Goal: Task Accomplishment & Management: Use online tool/utility

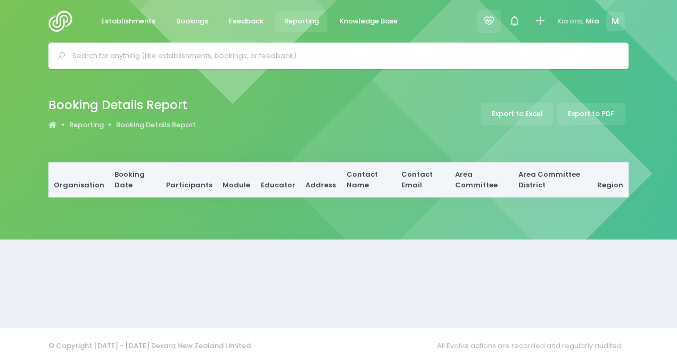
click at [500, 28] on div at bounding box center [489, 22] width 24 height 24
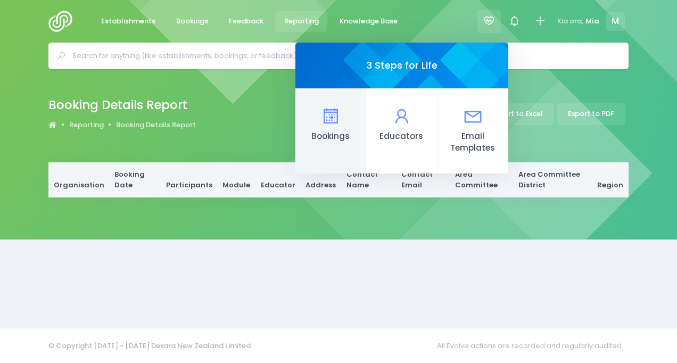
click at [318, 137] on span "Bookings" at bounding box center [330, 136] width 53 height 12
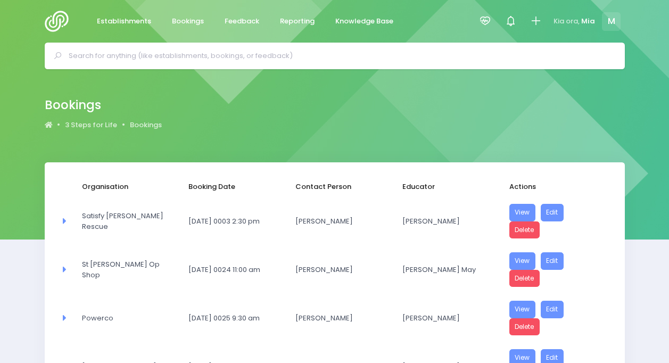
select select "20"
click at [286, 29] on link "Reporting" at bounding box center [297, 21] width 52 height 21
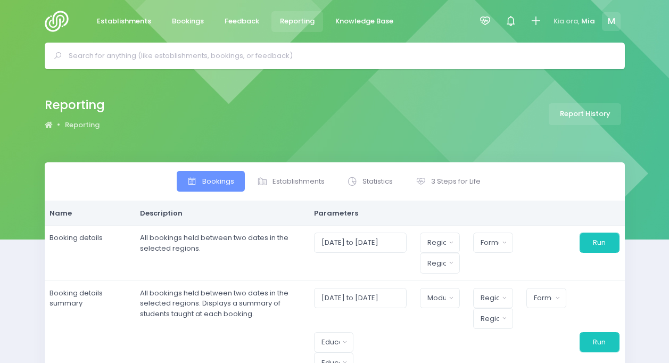
select select
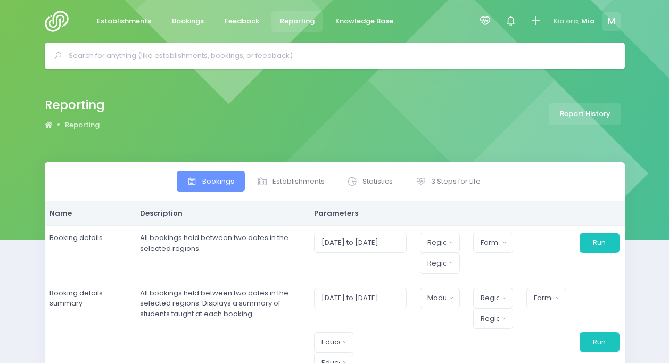
select select
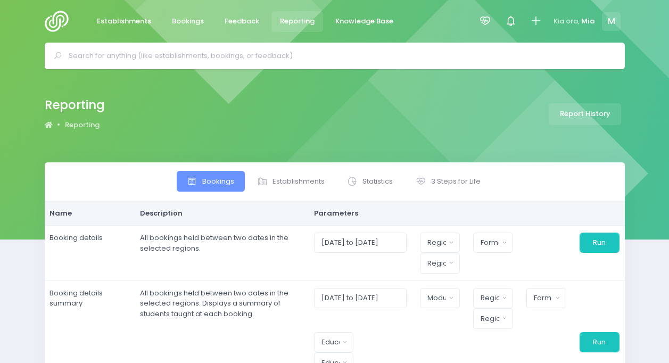
select select
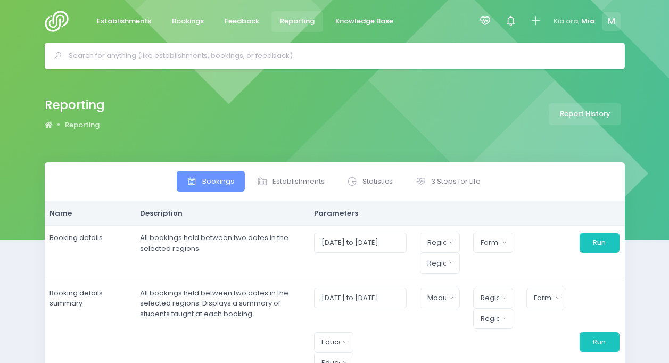
select select
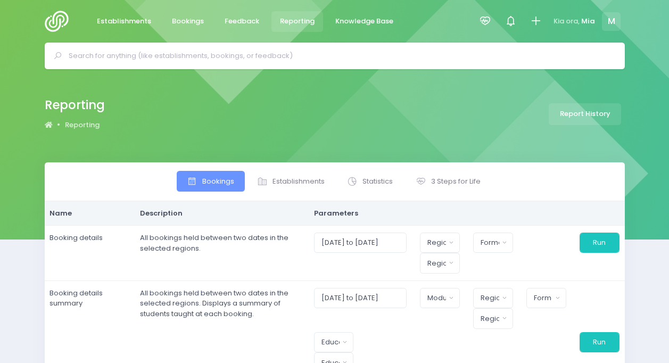
select select
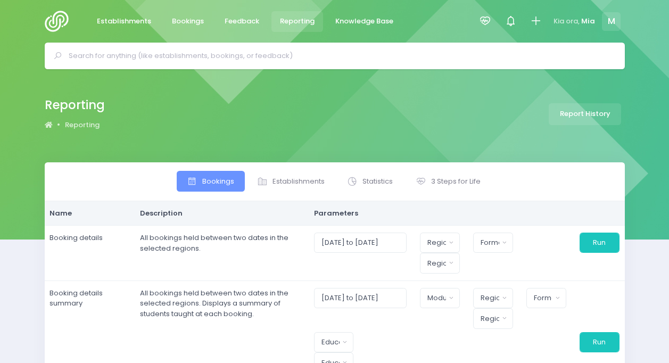
select select
click at [416, 179] on icon at bounding box center [421, 181] width 11 height 11
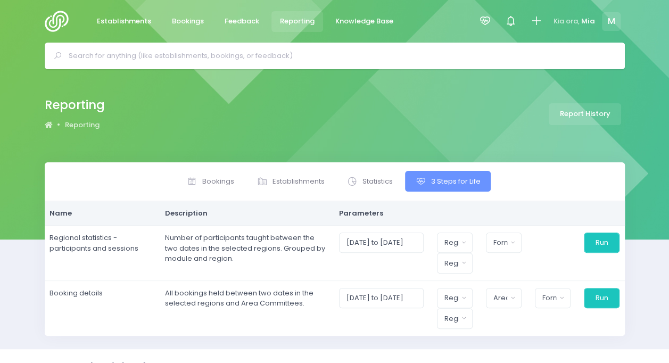
scroll to position [18, 0]
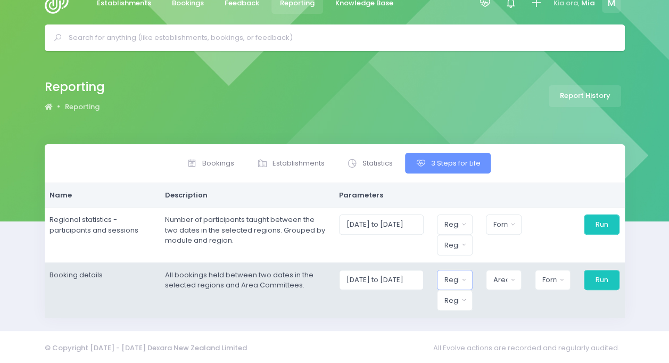
click at [453, 279] on div "Region" at bounding box center [451, 280] width 14 height 11
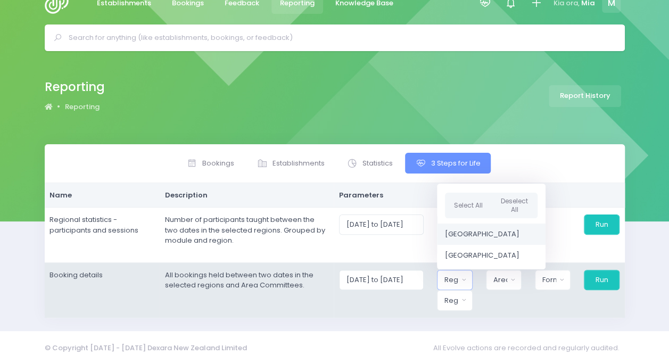
click at [475, 224] on link "[GEOGRAPHIC_DATA]" at bounding box center [491, 234] width 109 height 21
select select "Northern"
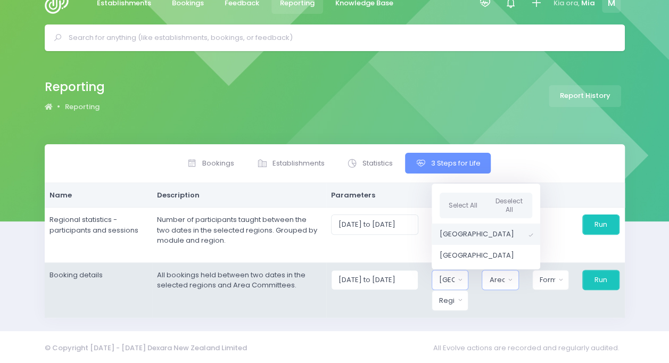
click at [505, 275] on div "Area Committee" at bounding box center [496, 280] width 15 height 11
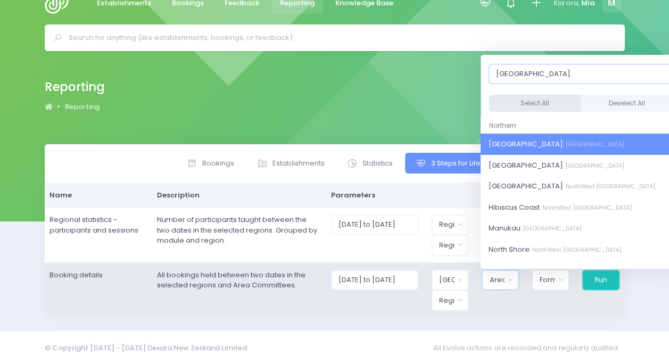
type input "auckland"
click at [525, 105] on button "Select All" at bounding box center [535, 104] width 93 height 18
select select "[GEOGRAPHIC_DATA]"
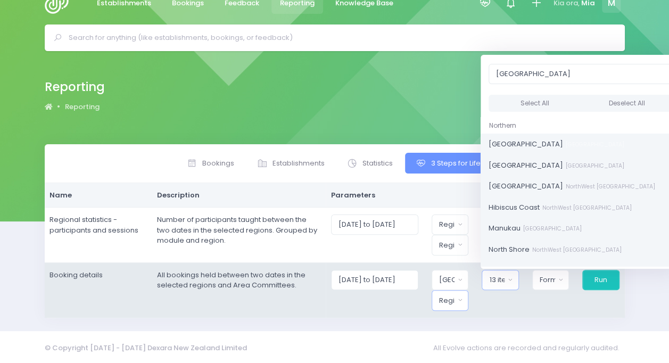
click at [460, 295] on button "Region" at bounding box center [450, 300] width 37 height 20
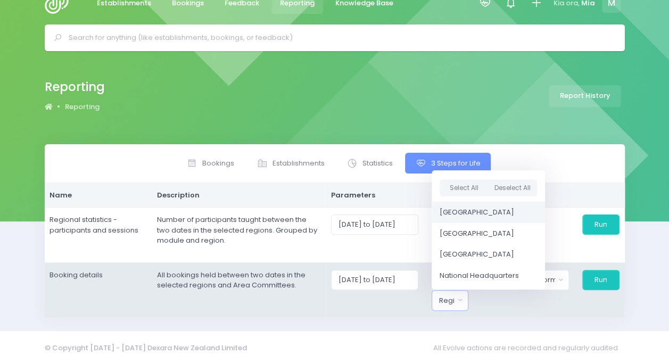
click at [485, 212] on span "[GEOGRAPHIC_DATA]" at bounding box center [477, 212] width 75 height 11
select select "Northern"
click at [552, 282] on div "Format" at bounding box center [546, 280] width 16 height 11
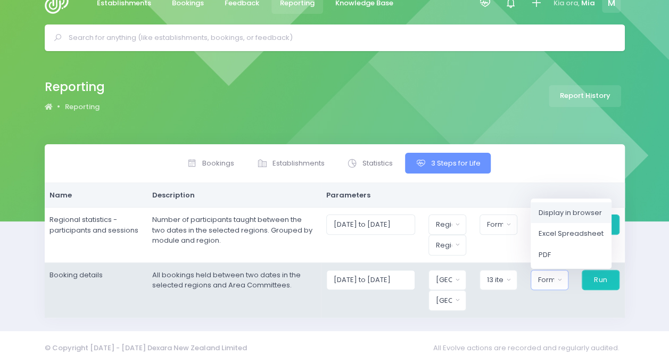
click at [572, 211] on span "Display in browser" at bounding box center [570, 212] width 63 height 11
select select "web"
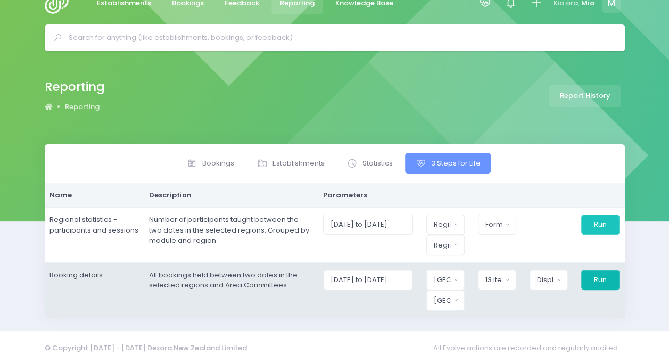
click at [594, 277] on button "Run" at bounding box center [600, 280] width 38 height 20
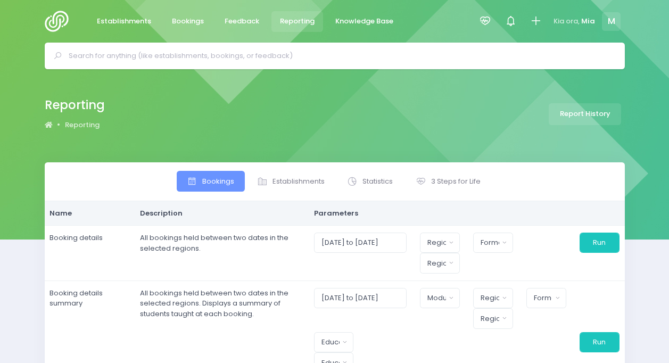
select select
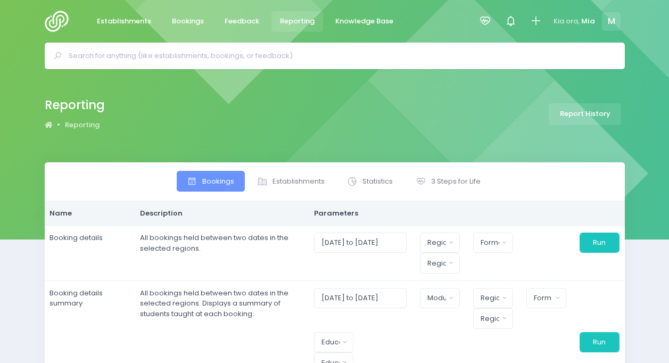
select select
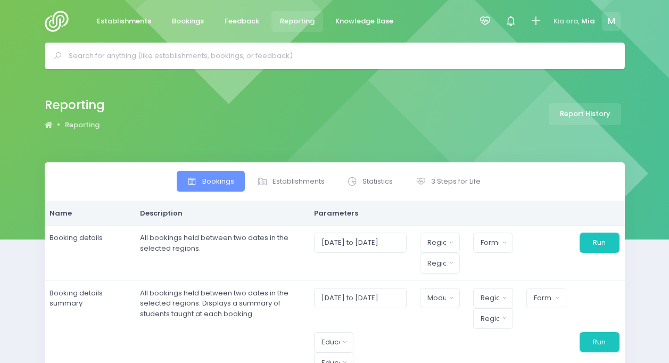
select select
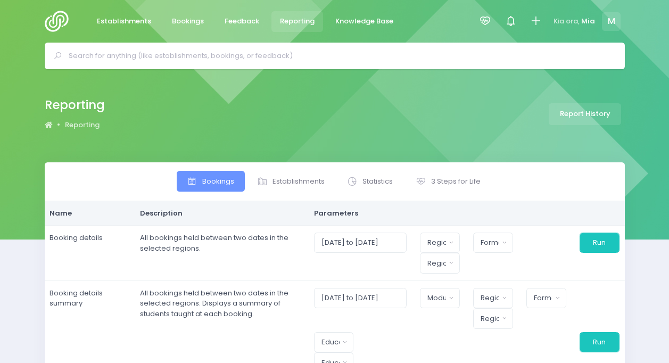
select select
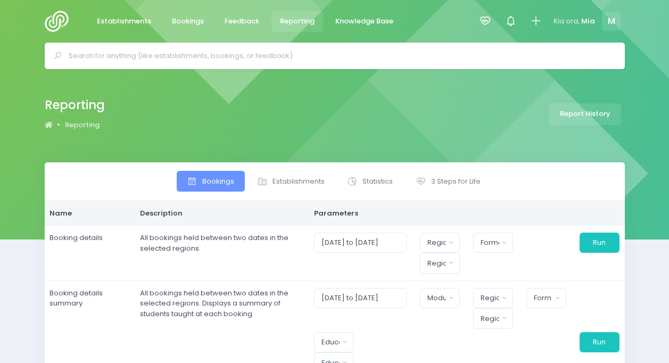
select select
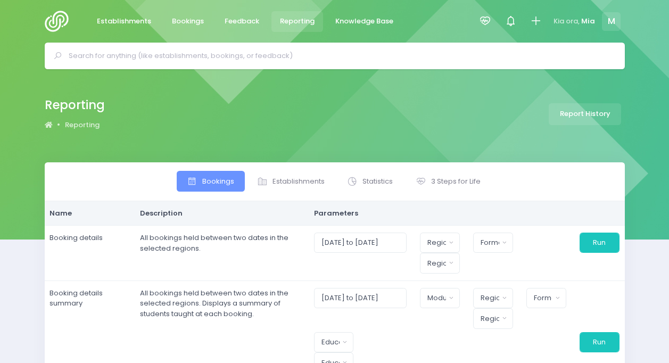
select select "[GEOGRAPHIC_DATA]"
select select "web"
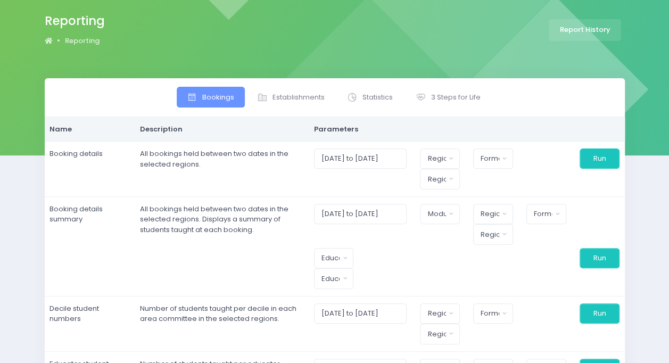
click at [455, 84] on div "Bookings Establishments Statistics 3 Steps for Life" at bounding box center [335, 97] width 580 height 39
click at [451, 93] on span "3 Steps for Life" at bounding box center [455, 97] width 49 height 11
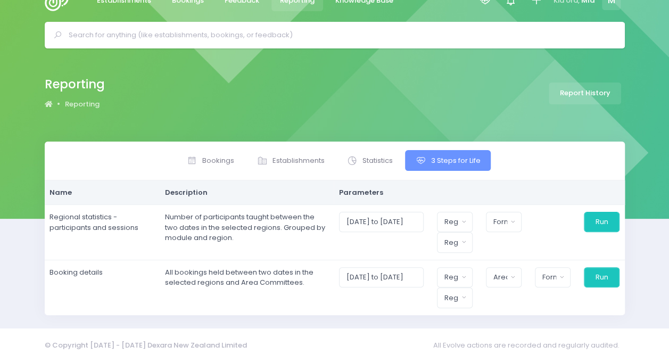
scroll to position [18, 0]
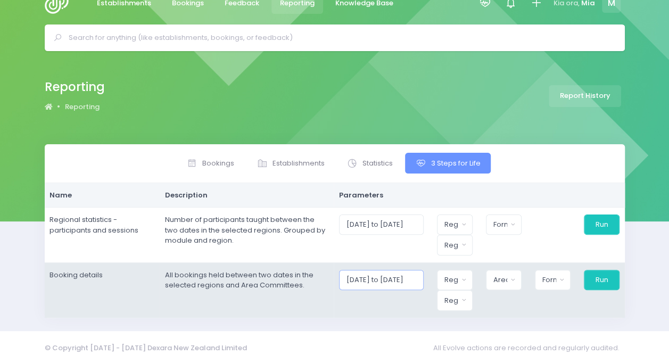
click at [407, 279] on body "Establishments Bookings Feedback Reporting Knowledge Base" at bounding box center [334, 163] width 669 height 363
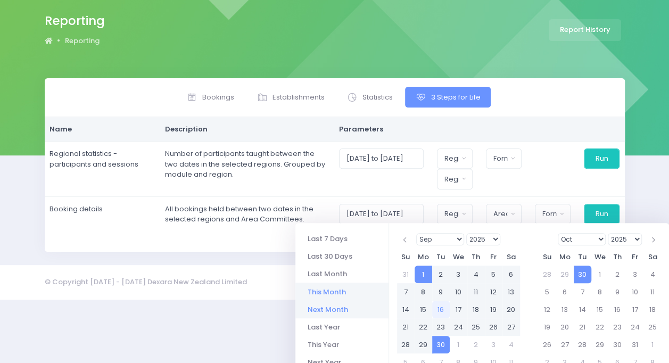
click at [328, 305] on li "Next Month" at bounding box center [341, 310] width 93 height 18
type input "01/10/2025 to 31/10/2025"
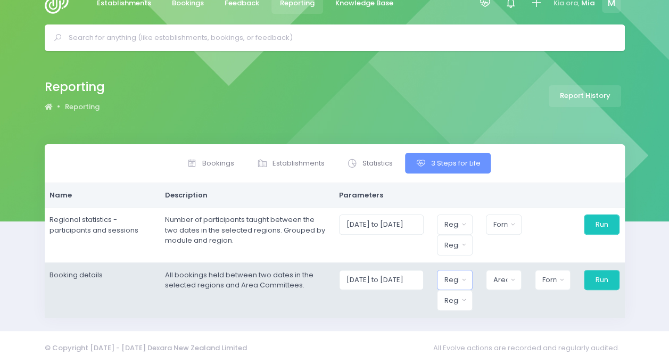
click at [458, 280] on div "Region" at bounding box center [451, 280] width 14 height 11
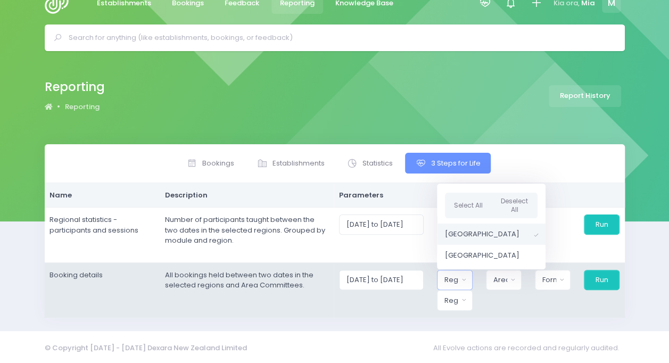
click at [472, 232] on span "[GEOGRAPHIC_DATA]" at bounding box center [482, 234] width 75 height 11
click at [493, 234] on span "[GEOGRAPHIC_DATA]" at bounding box center [482, 234] width 75 height 11
select select "Northern"
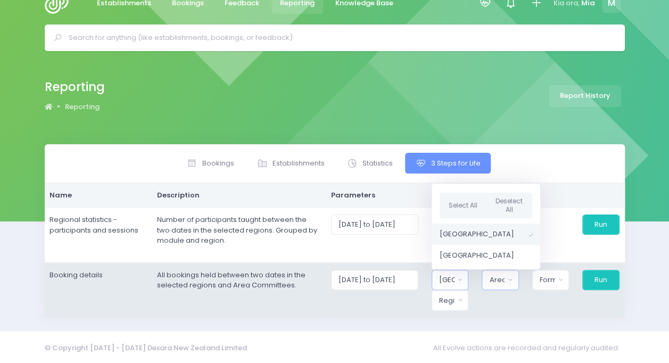
click at [511, 284] on button "Area Committee" at bounding box center [500, 280] width 37 height 20
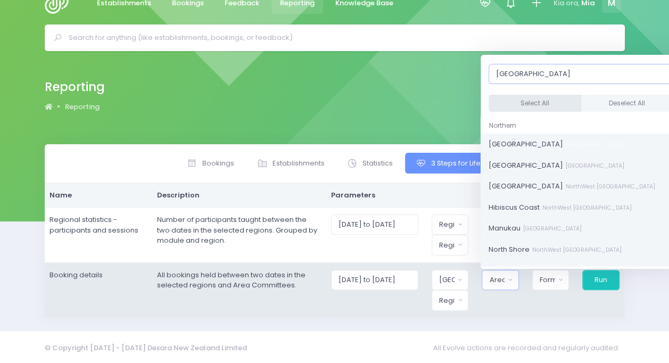
type input "auckland"
click at [534, 101] on button "Select All" at bounding box center [535, 104] width 93 height 18
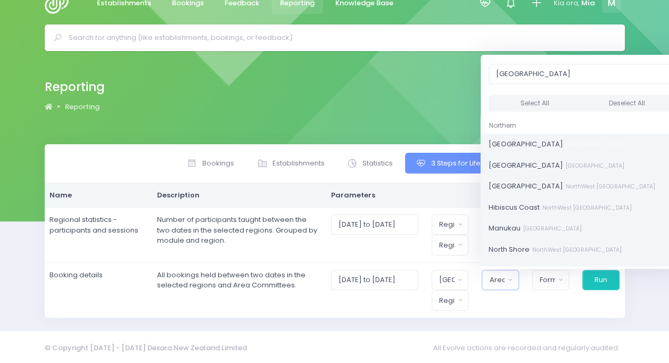
click at [531, 357] on div "© Copyright 2015 - 2025 Dexara New Zealand Limited All Evolve actions are recor…" at bounding box center [334, 348] width 669 height 35
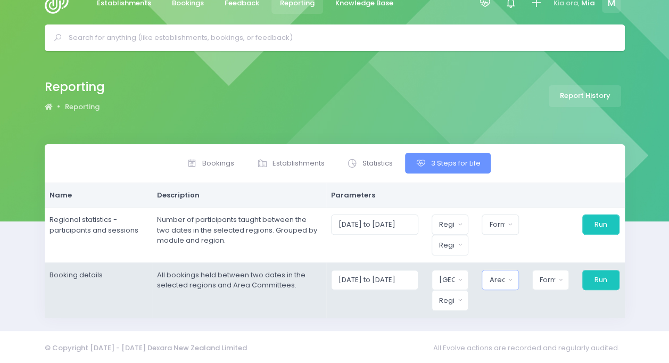
click at [505, 275] on div "Area Committee" at bounding box center [496, 280] width 15 height 11
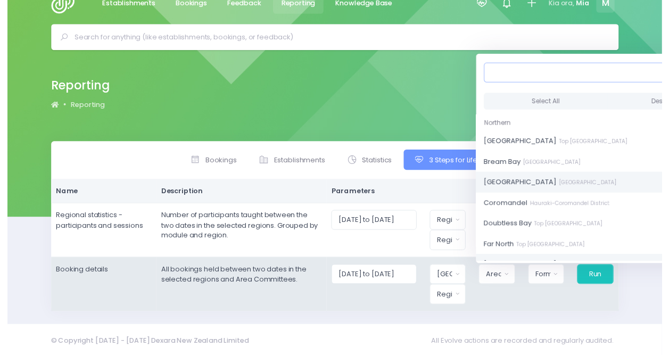
scroll to position [18, 9]
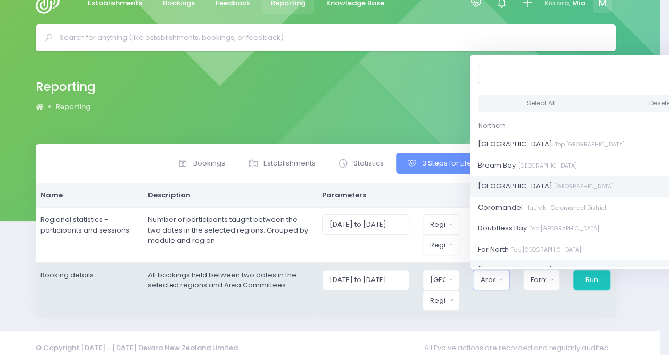
click at [632, 92] on div "Select All Deselect All" at bounding box center [604, 103] width 269 height 28
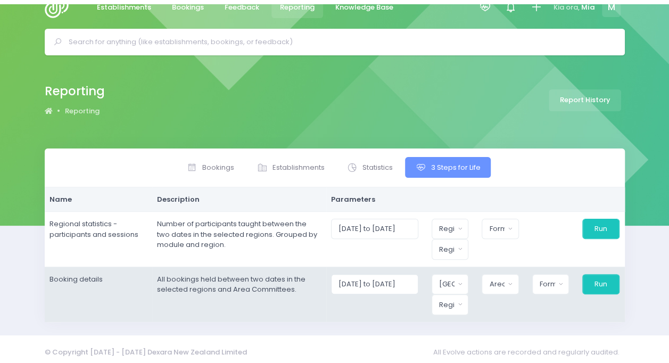
scroll to position [18, 0]
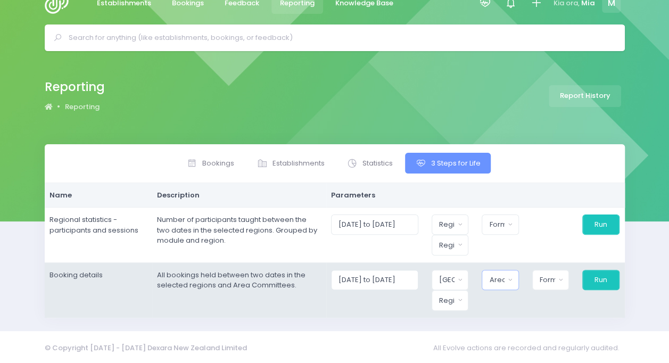
click at [507, 285] on button "Area Committee" at bounding box center [500, 280] width 37 height 20
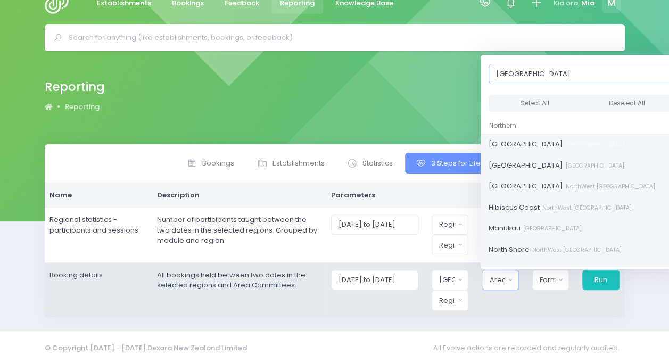
type input "auckland"
click at [542, 91] on div "Select All Deselect All" at bounding box center [581, 103] width 201 height 28
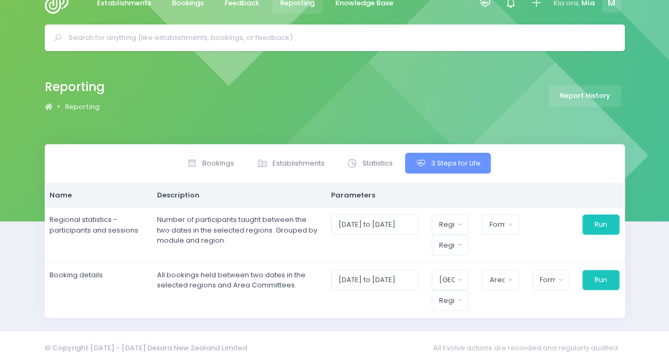
click at [282, 6] on span "Reporting" at bounding box center [297, 3] width 35 height 11
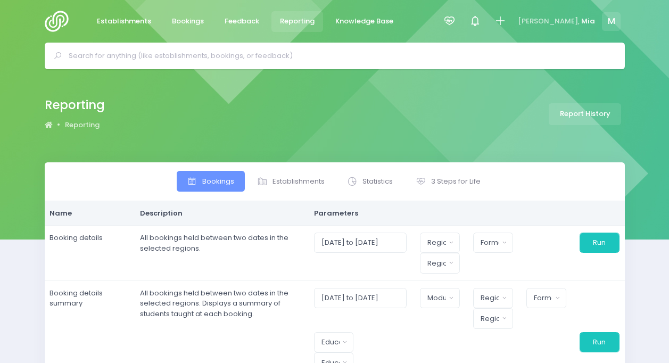
select select
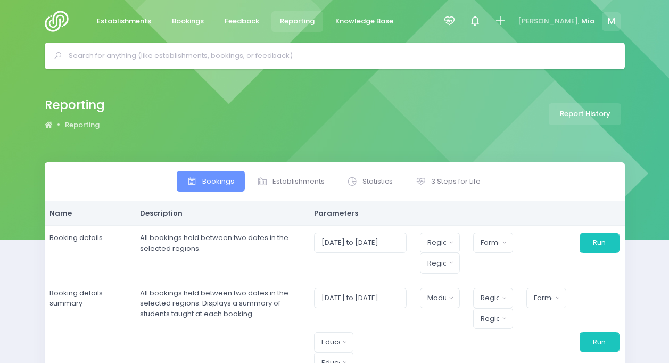
select select
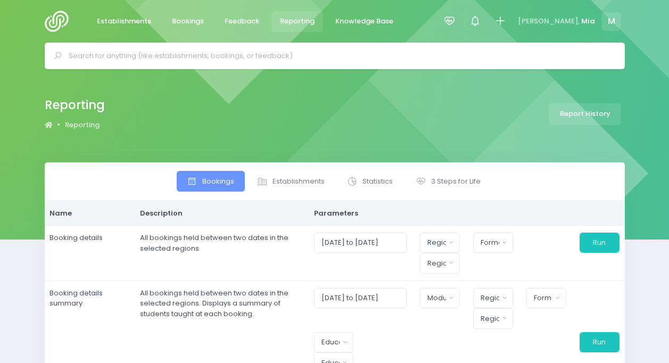
select select
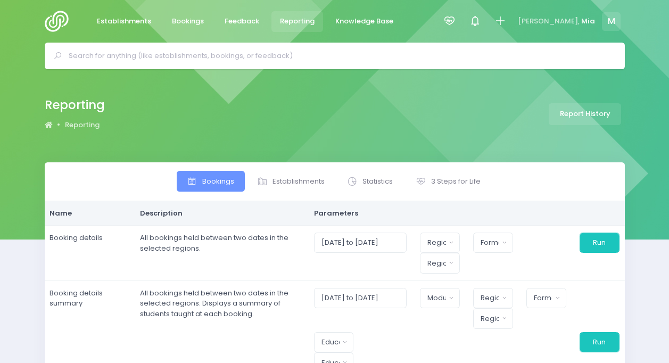
select select
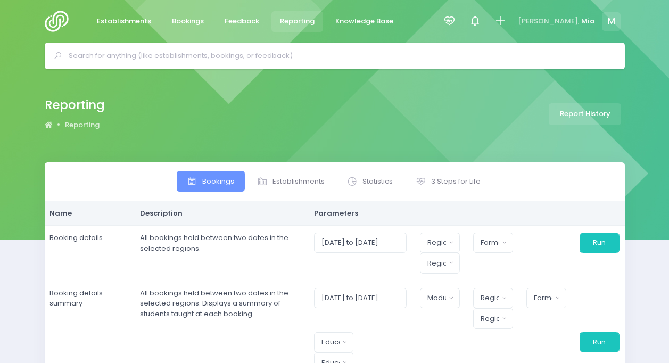
select select
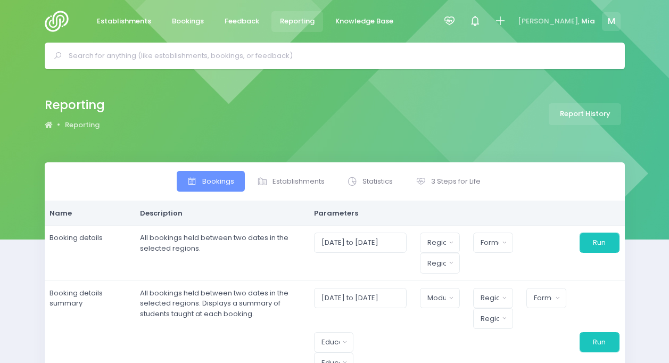
select select
click at [452, 179] on span "3 Steps for Life" at bounding box center [455, 181] width 49 height 11
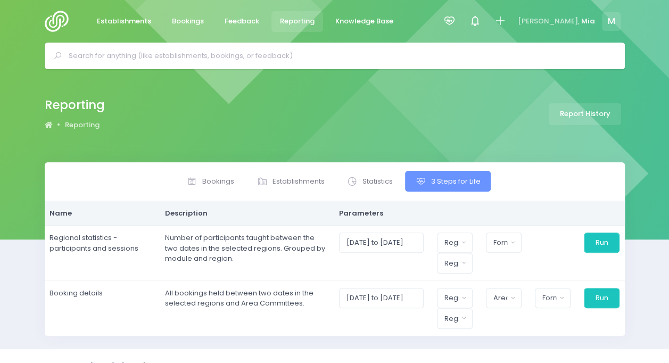
scroll to position [18, 0]
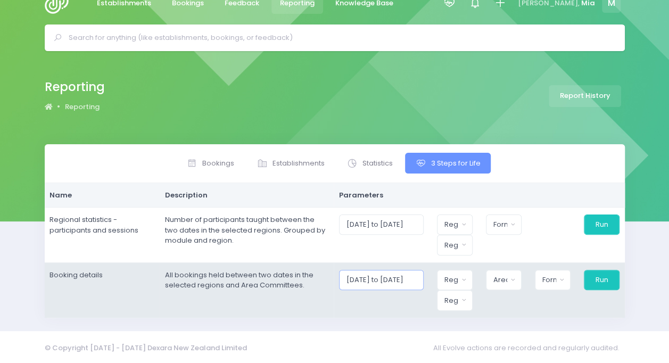
click at [399, 279] on input "01/09/2025 to 30/09/2025" at bounding box center [381, 280] width 85 height 20
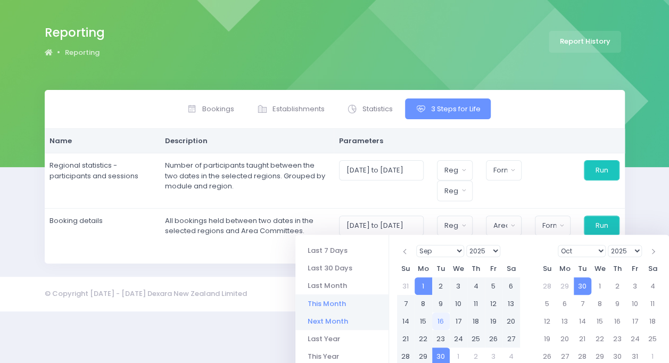
click at [332, 318] on li "Next Month" at bounding box center [341, 321] width 93 height 18
type input "01/10/2025 to 31/10/2025"
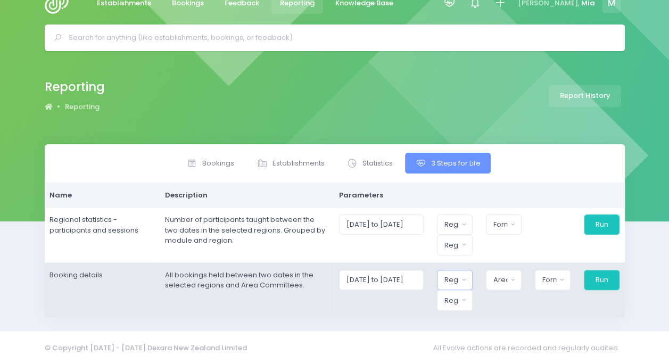
click at [445, 274] on button "Region" at bounding box center [455, 280] width 36 height 20
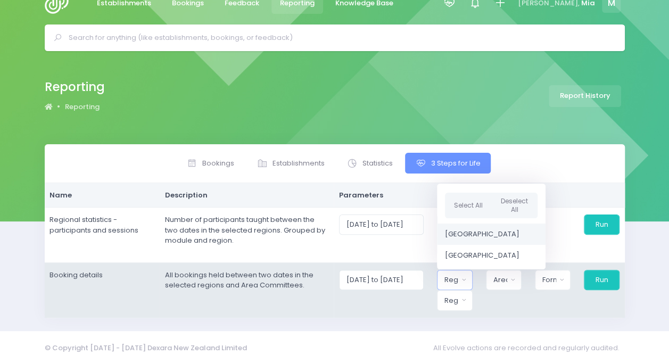
click at [484, 225] on link "[GEOGRAPHIC_DATA]" at bounding box center [491, 234] width 109 height 21
select select "Northern"
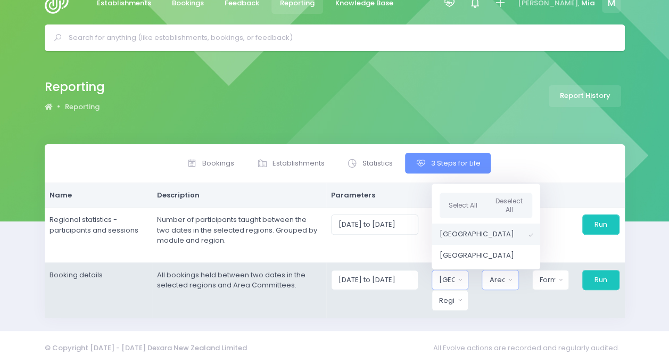
click at [508, 272] on button "Area Committee" at bounding box center [500, 280] width 37 height 20
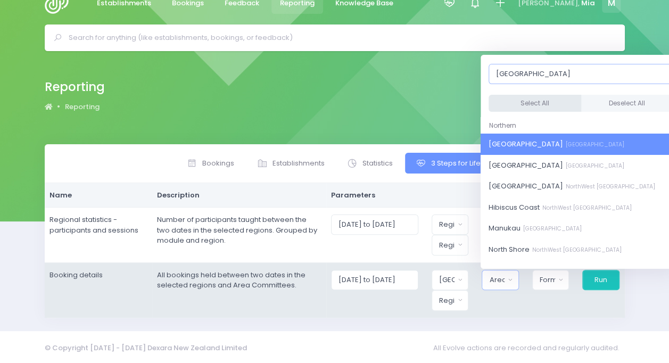
type input "auckland"
click at [536, 106] on button "Select All" at bounding box center [535, 104] width 93 height 18
select select "[GEOGRAPHIC_DATA]"
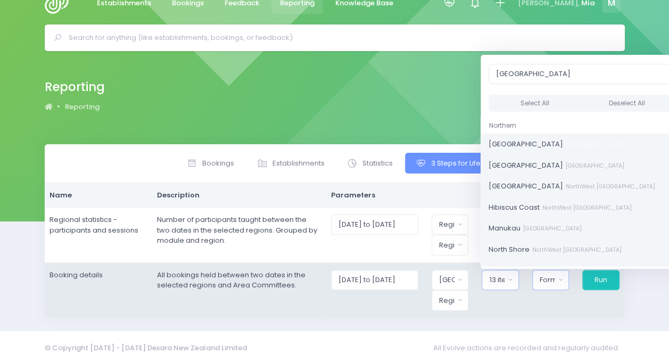
click at [543, 275] on div "Format" at bounding box center [547, 280] width 15 height 11
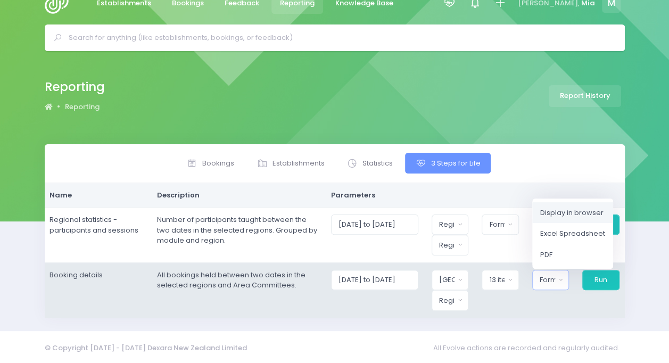
click at [567, 213] on span "Display in browser" at bounding box center [571, 212] width 63 height 11
select select "web"
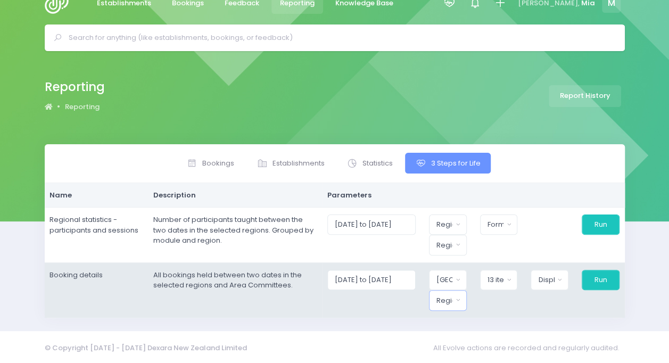
click at [444, 295] on div "Region" at bounding box center [444, 300] width 16 height 11
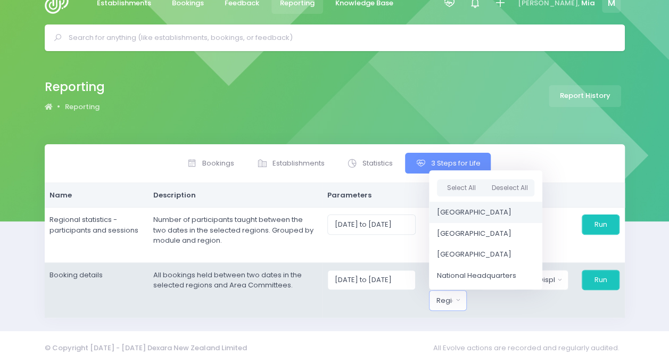
click at [481, 203] on link "[GEOGRAPHIC_DATA]" at bounding box center [485, 212] width 113 height 21
select select "Northern"
click at [603, 278] on button "Run" at bounding box center [600, 280] width 38 height 20
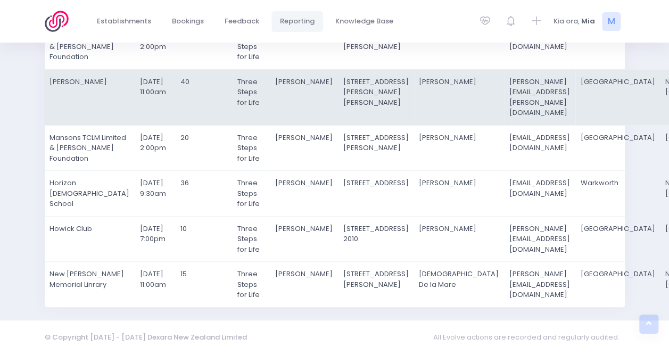
scroll to position [423, 0]
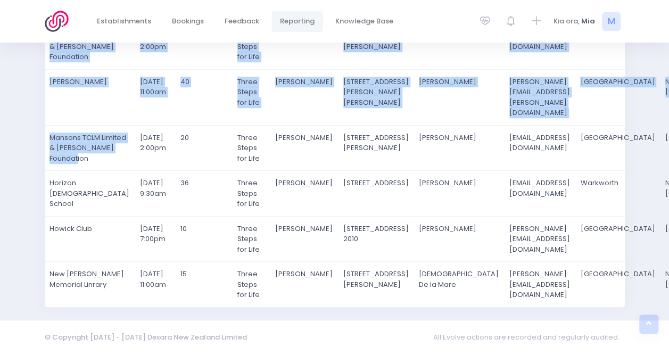
drag, startPoint x: 95, startPoint y: 264, endPoint x: 44, endPoint y: 222, distance: 66.2
click at [44, 222] on div "Organisation Booking Date Participants Module Educator Address Contact Name Con…" at bounding box center [334, 57] width 607 height 500
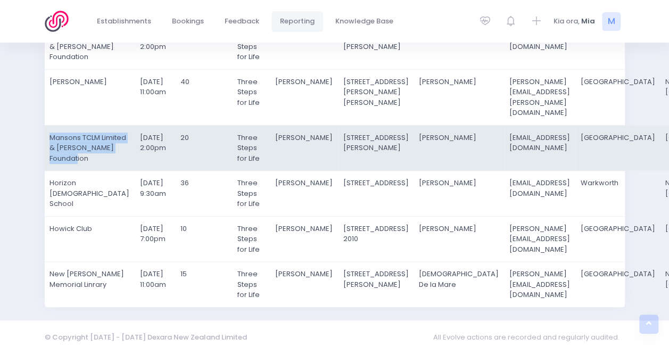
drag, startPoint x: 89, startPoint y: 268, endPoint x: 49, endPoint y: 229, distance: 56.5
click at [49, 171] on td "Mansons TCLM Limited & [PERSON_NAME] Foundation" at bounding box center [90, 148] width 90 height 46
copy td "Mansons TCLM Limited & [PERSON_NAME] Foundation"
